Goal: Task Accomplishment & Management: Manage account settings

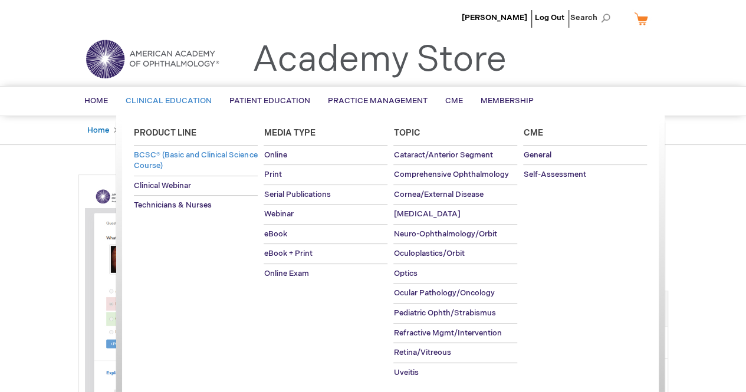
click at [163, 153] on span "BCSC® (Basic and Clinical Science Course)" at bounding box center [195, 160] width 123 height 21
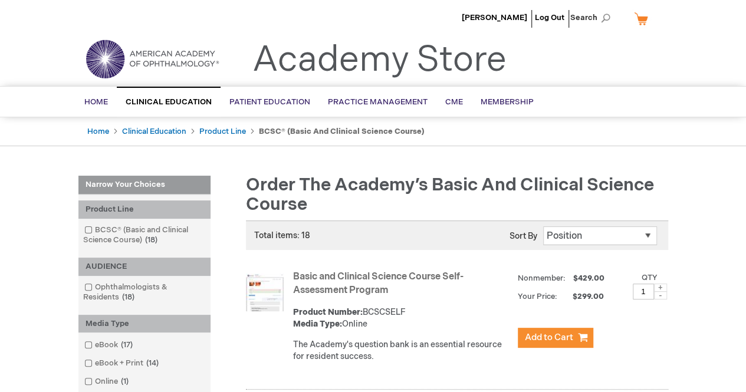
click at [328, 283] on strong "Basic and Clinical Science Course Self-Assessment Program" at bounding box center [402, 284] width 219 height 27
click at [299, 273] on link "Basic and Clinical Science Course Self-Assessment Program" at bounding box center [378, 283] width 170 height 25
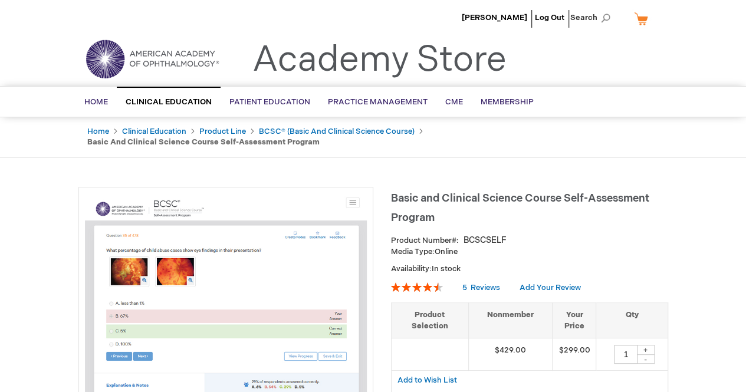
click at [490, 10] on li "[PERSON_NAME]" at bounding box center [494, 17] width 71 height 35
click at [483, 17] on span "[PERSON_NAME]" at bounding box center [493, 17] width 65 height 9
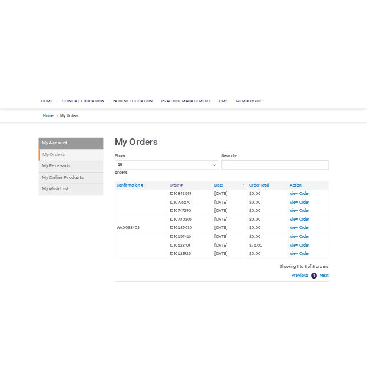
scroll to position [98, 0]
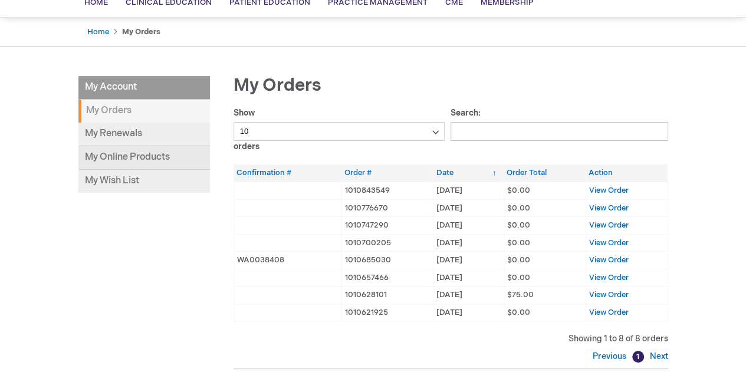
click at [115, 159] on link "My Online Products" at bounding box center [143, 158] width 131 height 24
